Goal: Check status: Check status

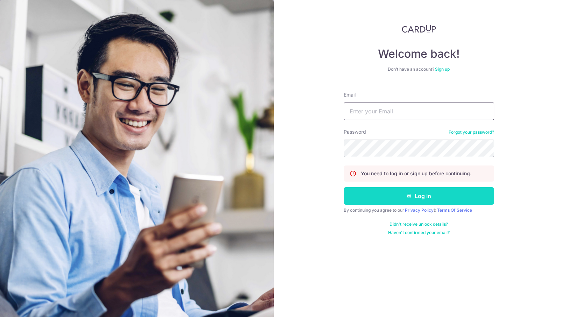
type input "[PERSON_NAME][EMAIL_ADDRESS][DOMAIN_NAME]"
click at [374, 195] on button "Log in" at bounding box center [418, 195] width 150 height 17
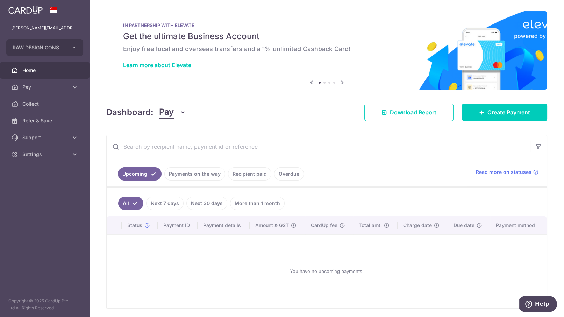
scroll to position [23, 0]
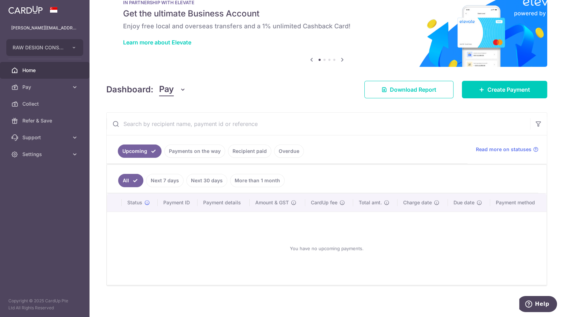
click at [182, 156] on link "Payments on the way" at bounding box center [194, 150] width 61 height 13
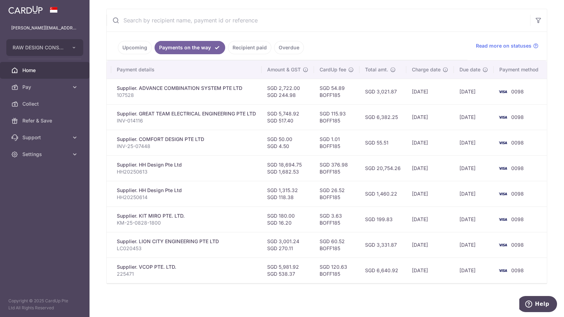
scroll to position [0, 0]
